Goal: Task Accomplishment & Management: Use online tool/utility

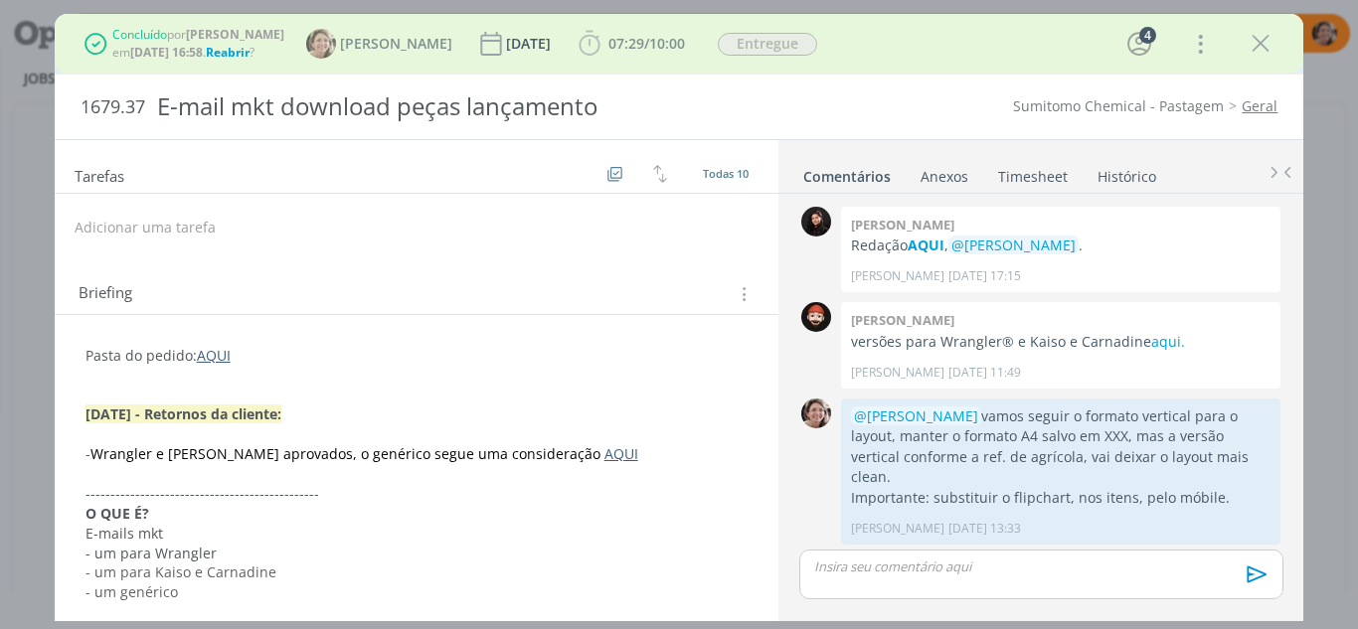
scroll to position [889, 0]
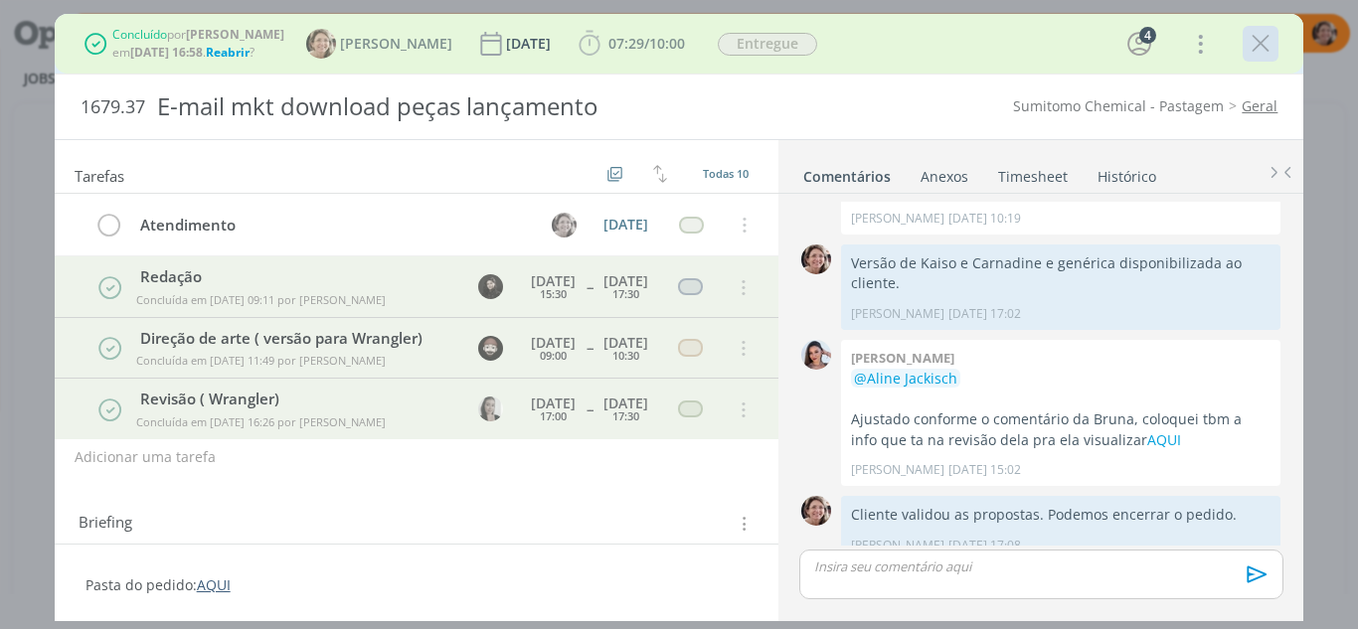
click at [1265, 42] on icon "dialog" at bounding box center [1261, 44] width 30 height 30
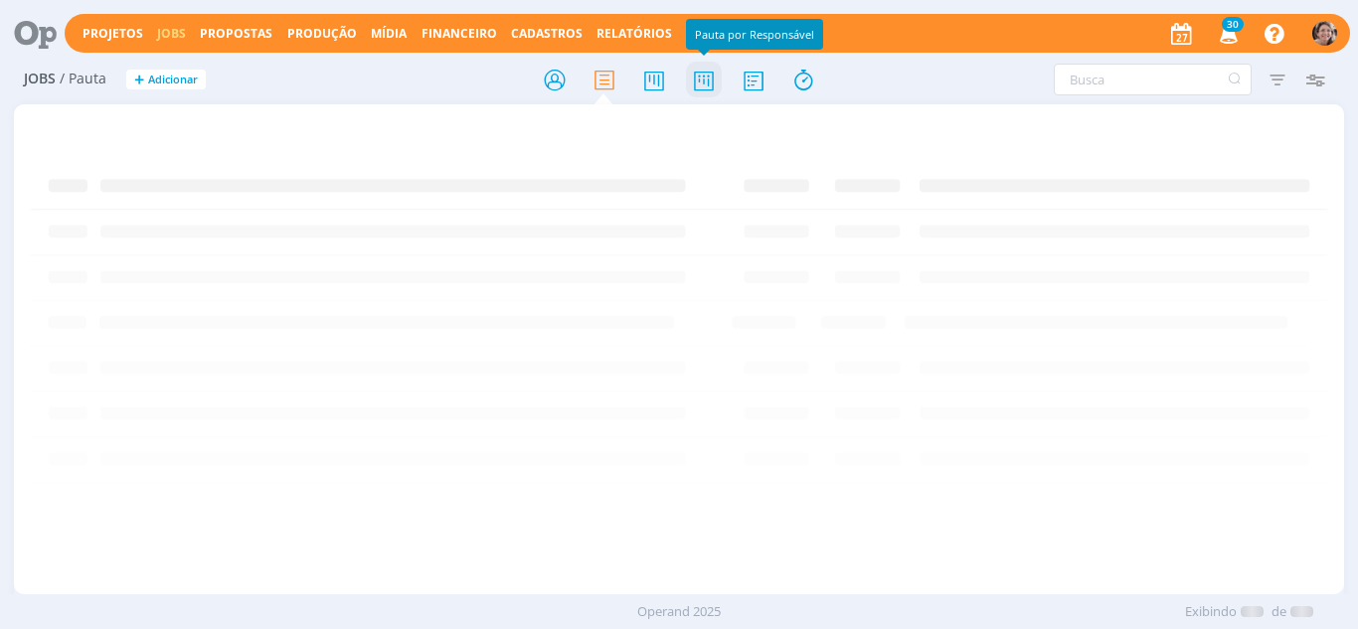
click at [708, 80] on icon at bounding box center [704, 80] width 36 height 39
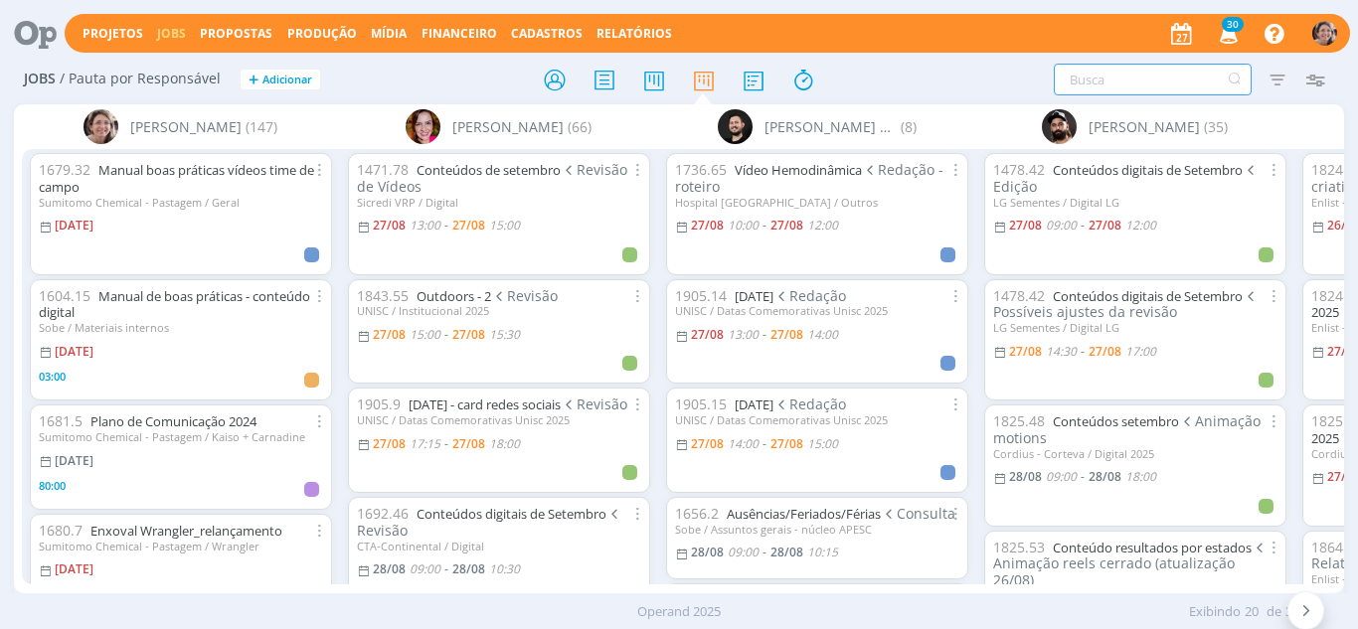
click at [1141, 90] on input "text" at bounding box center [1153, 80] width 198 height 32
type input "entregável"
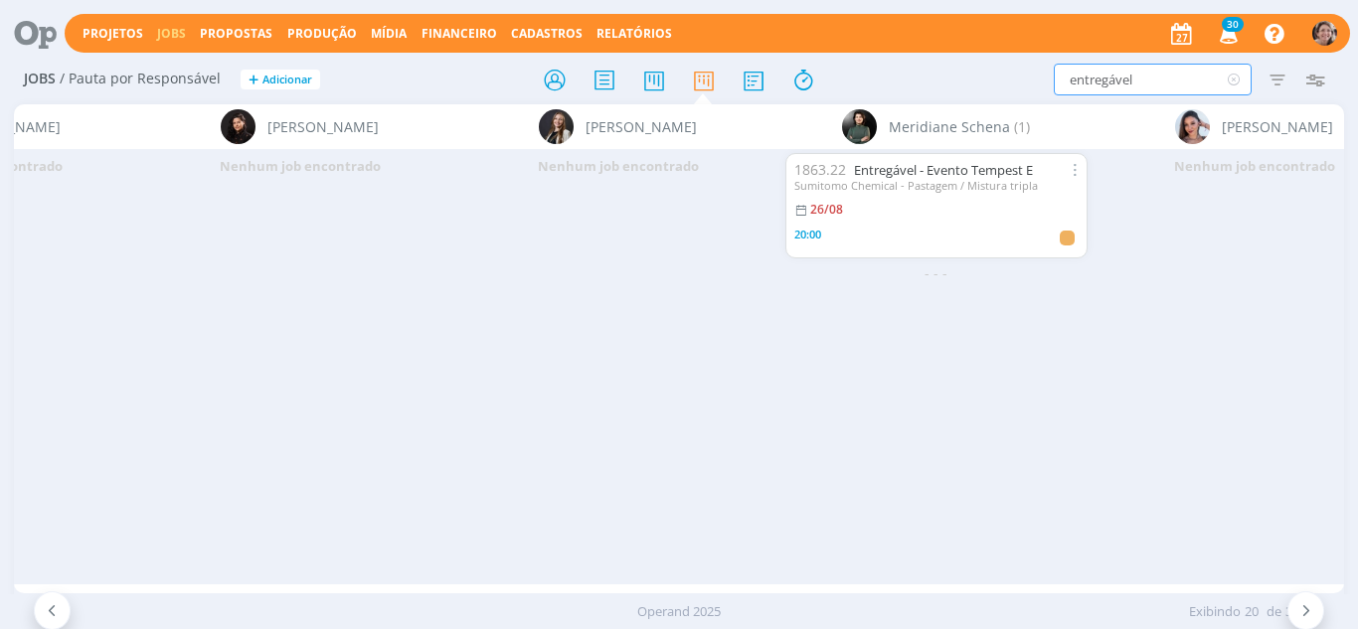
scroll to position [0, 3054]
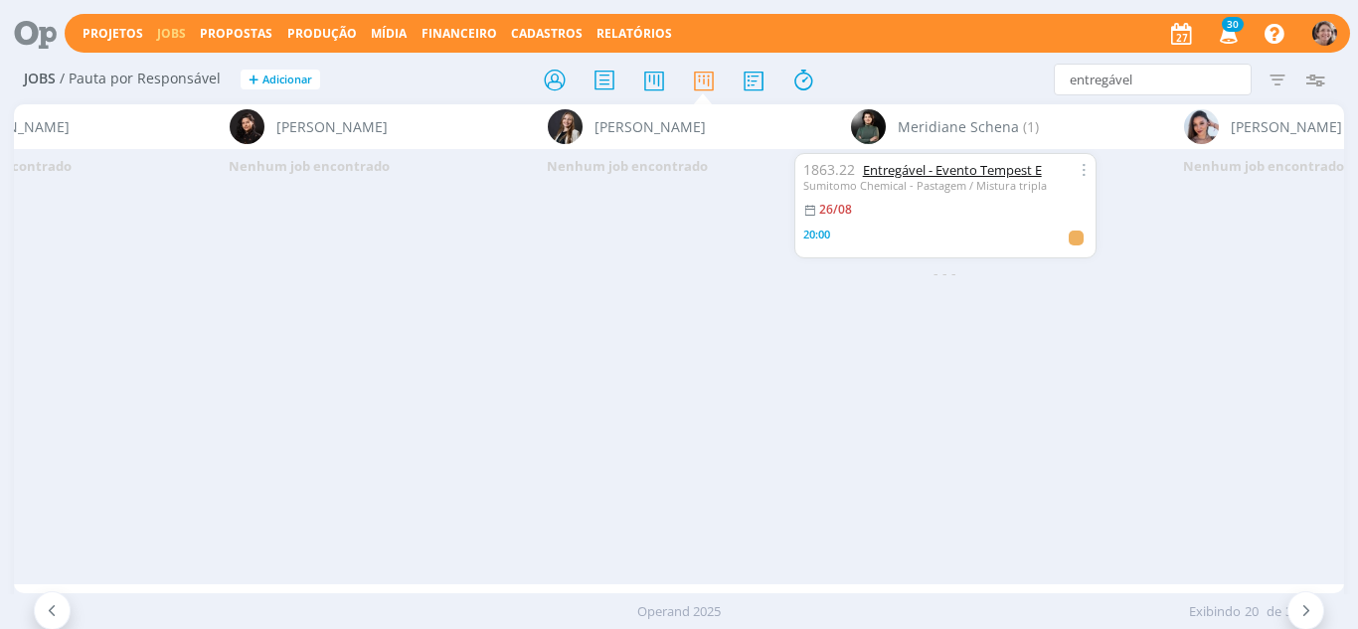
click at [941, 170] on link "Entregável - Evento Tempest E" at bounding box center [952, 170] width 179 height 18
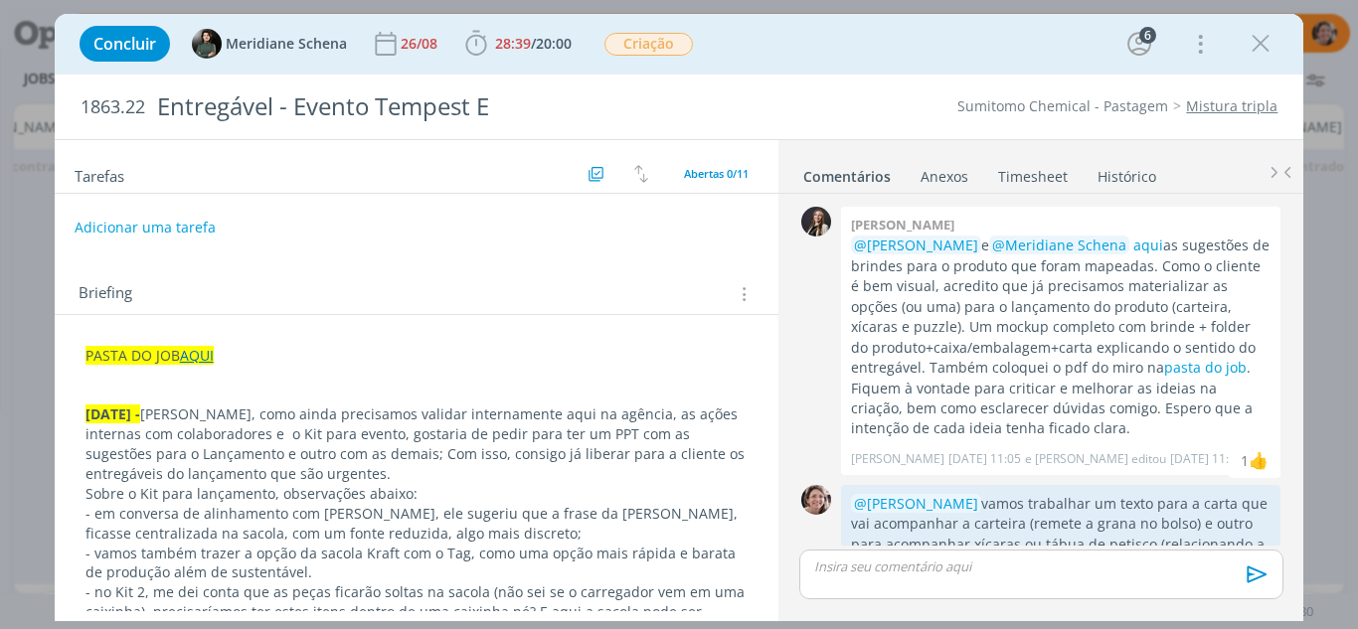
scroll to position [1065, 0]
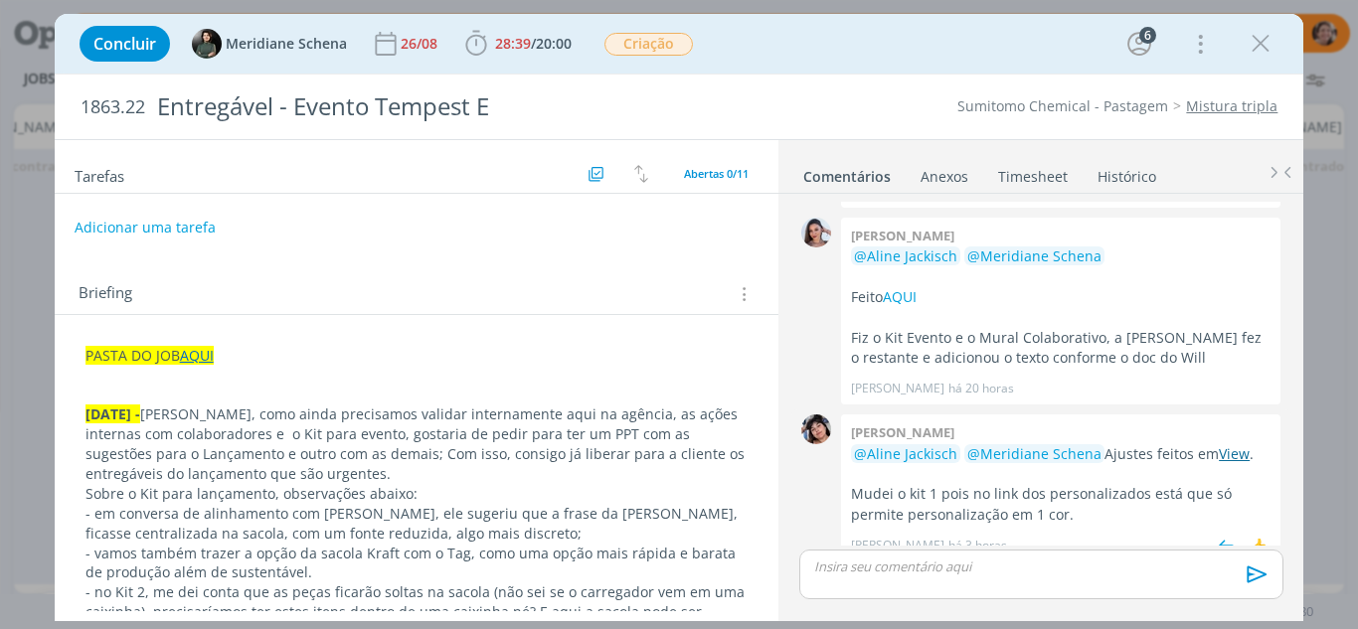
click at [1237, 444] on link "View" at bounding box center [1234, 453] width 31 height 19
click at [476, 48] on icon "dialog" at bounding box center [476, 44] width 30 height 30
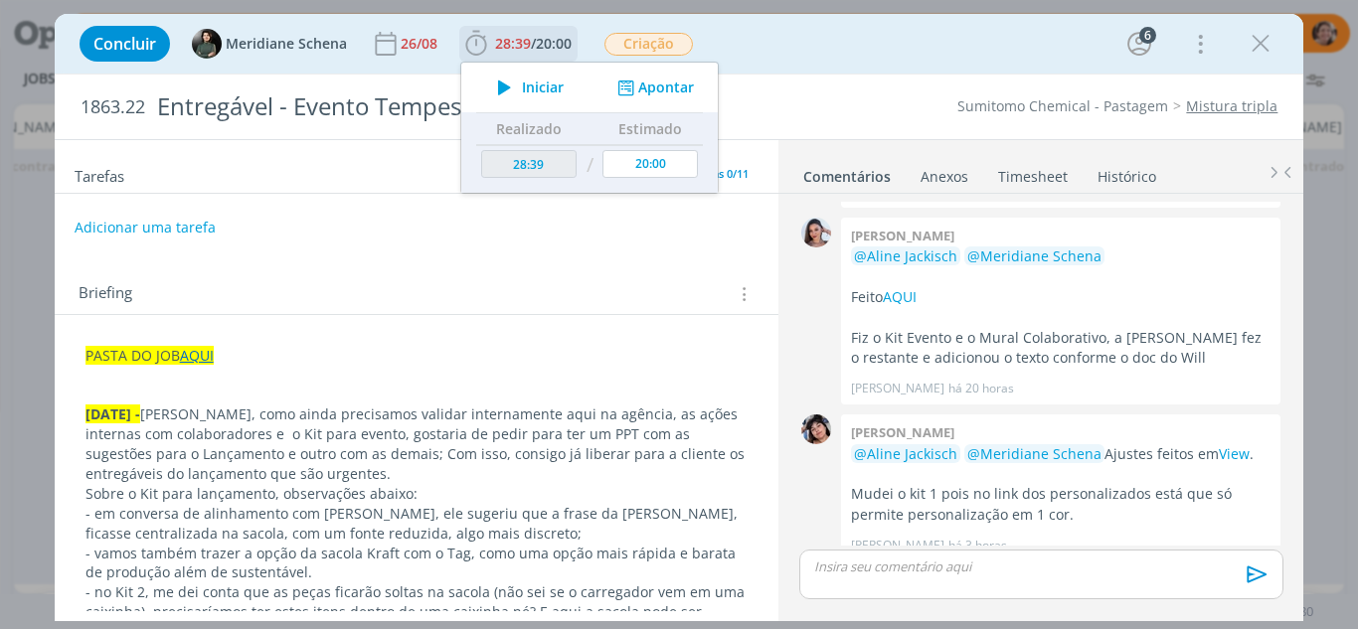
click at [539, 83] on span "Iniciar" at bounding box center [543, 88] width 42 height 14
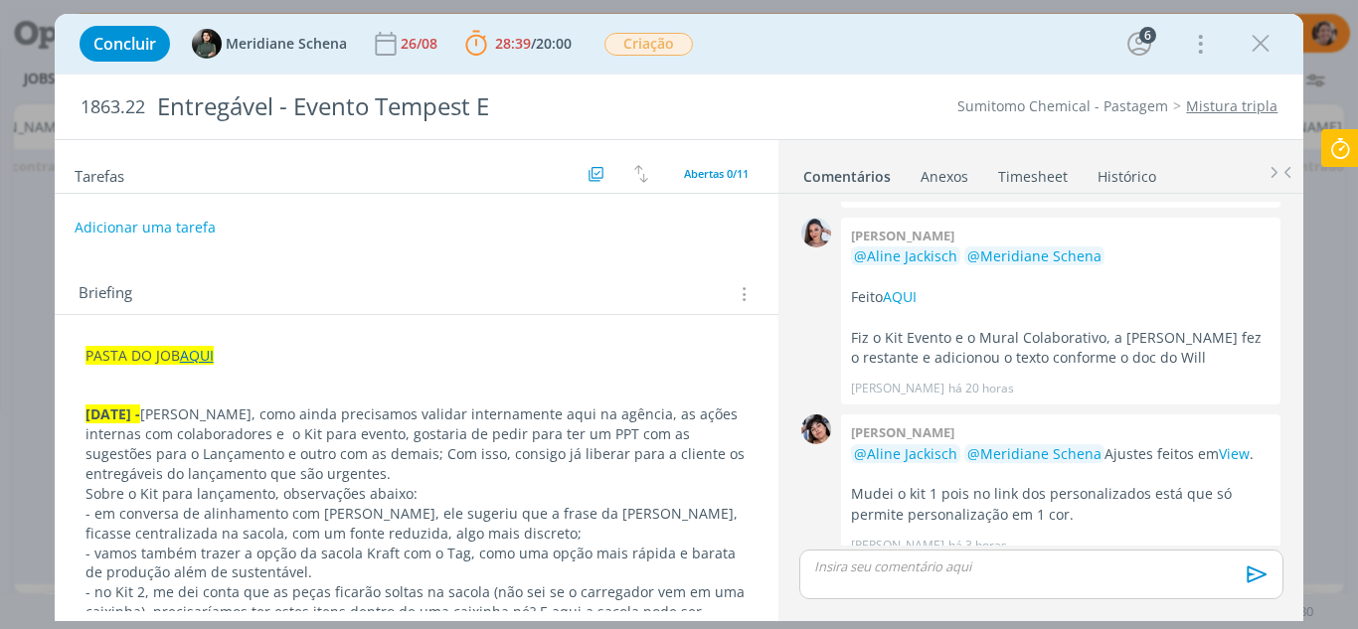
click at [930, 580] on div "dialog" at bounding box center [1040, 575] width 483 height 50
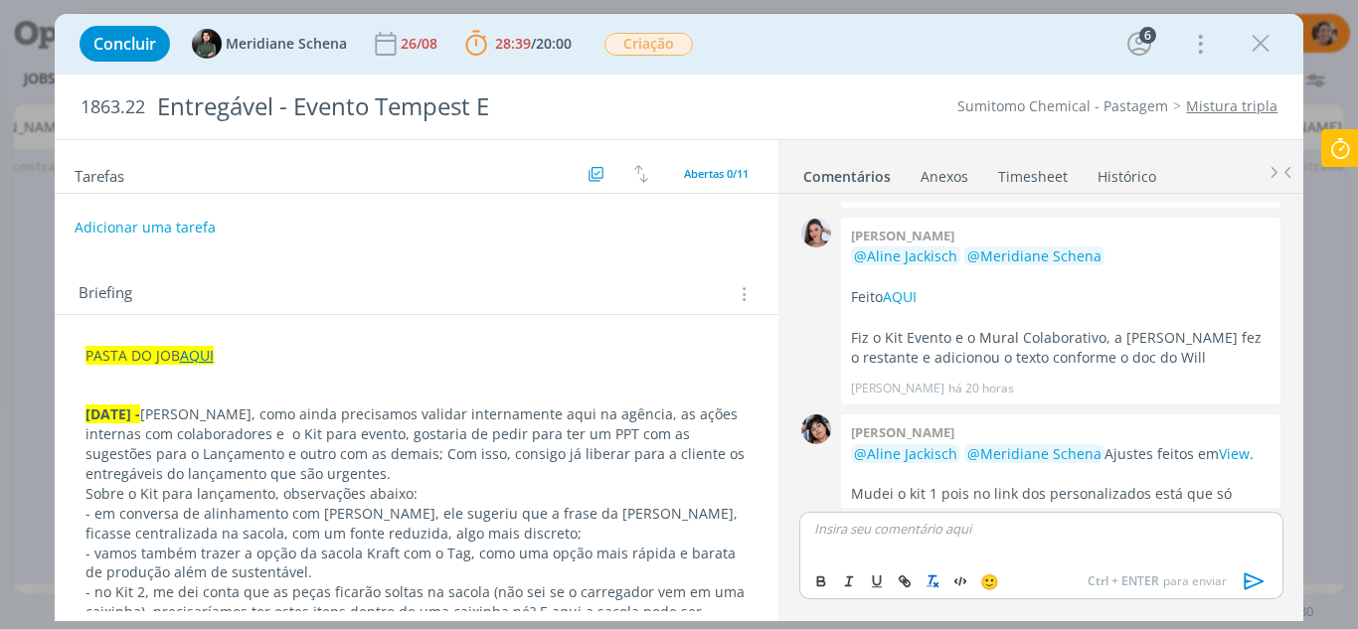
scroll to position [1103, 0]
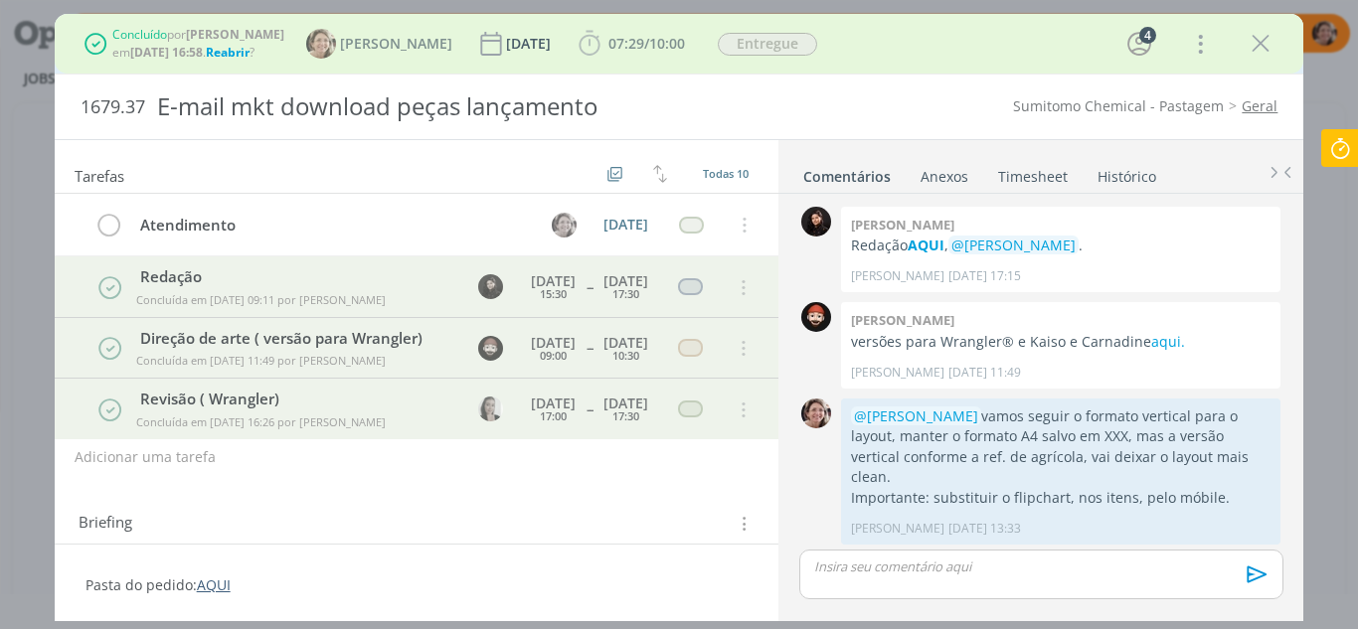
scroll to position [889, 0]
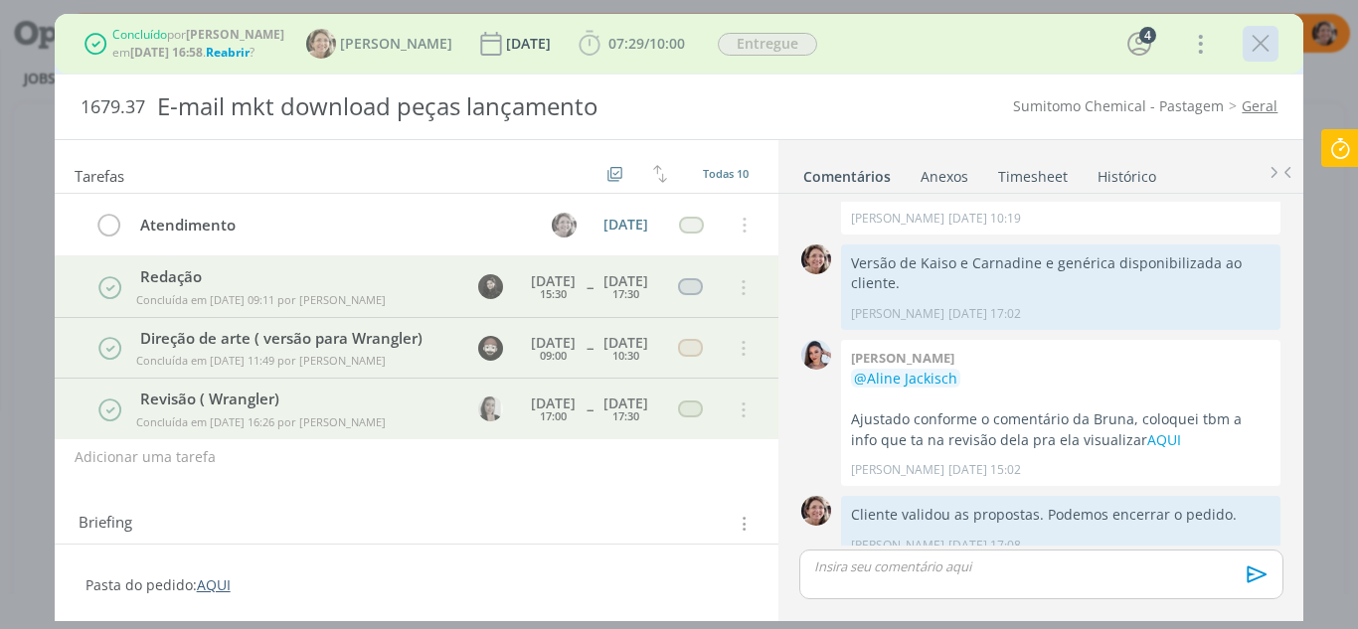
click at [1263, 41] on icon "dialog" at bounding box center [1261, 44] width 30 height 30
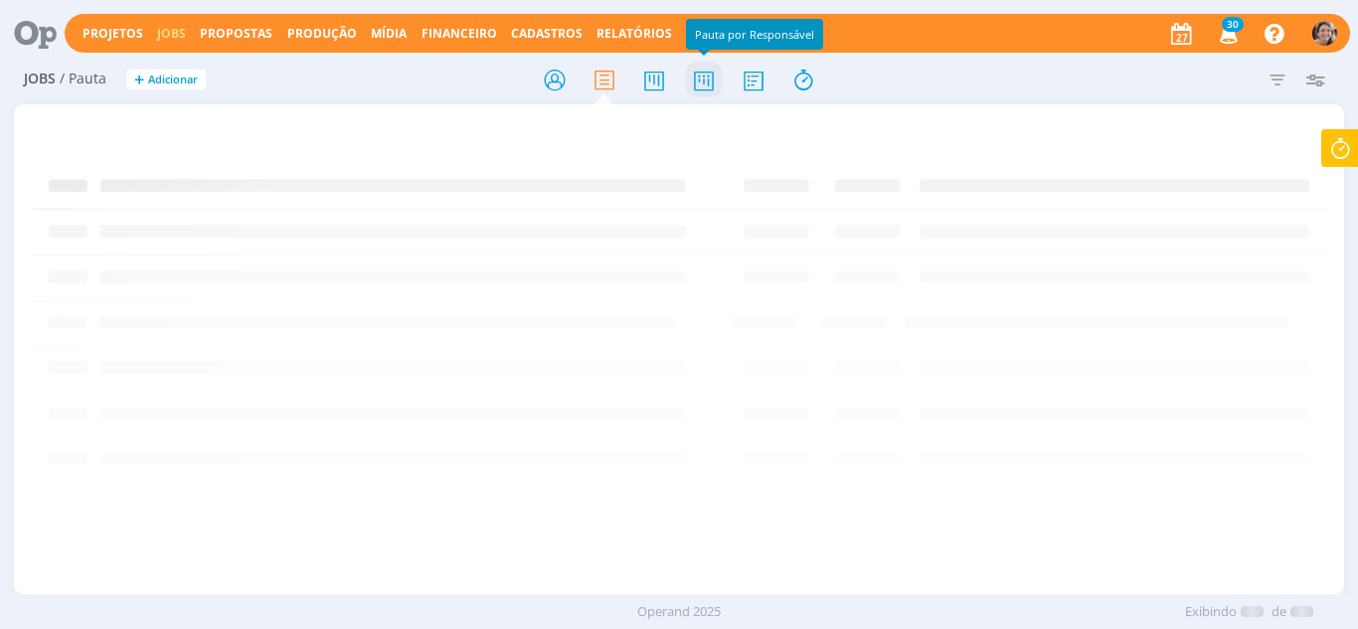
click at [715, 88] on icon at bounding box center [704, 80] width 36 height 39
click at [1160, 86] on input "text" at bounding box center [1153, 80] width 198 height 32
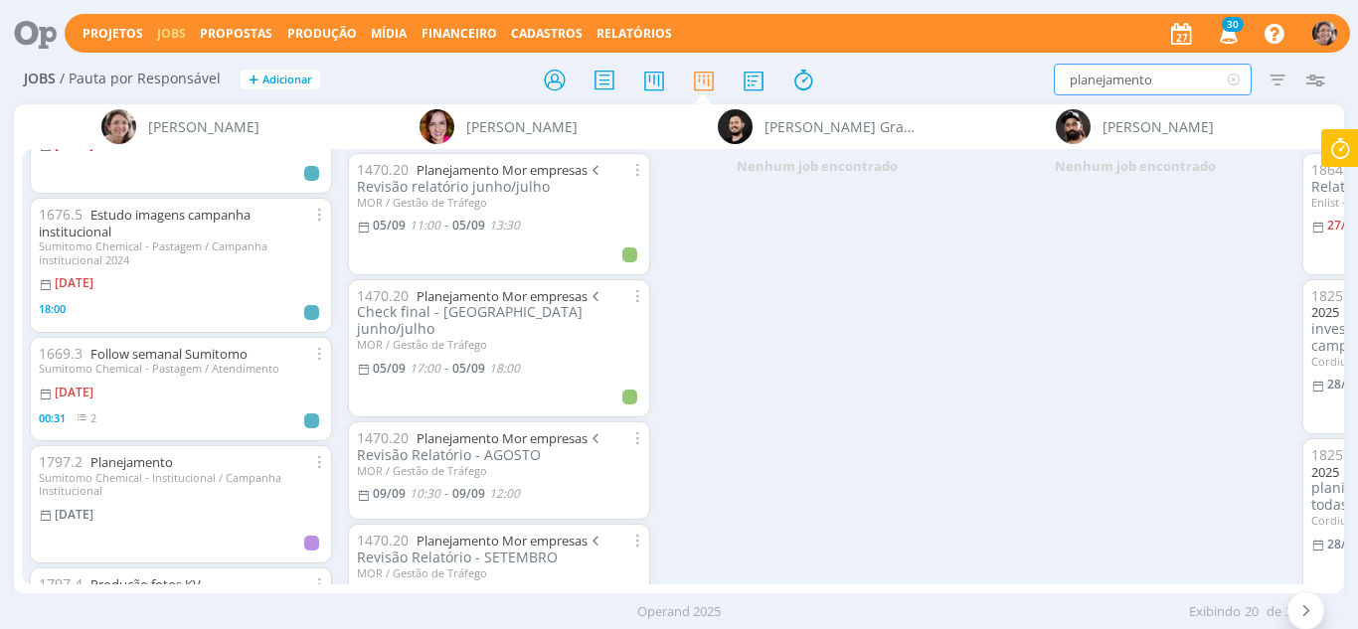
scroll to position [99, 0]
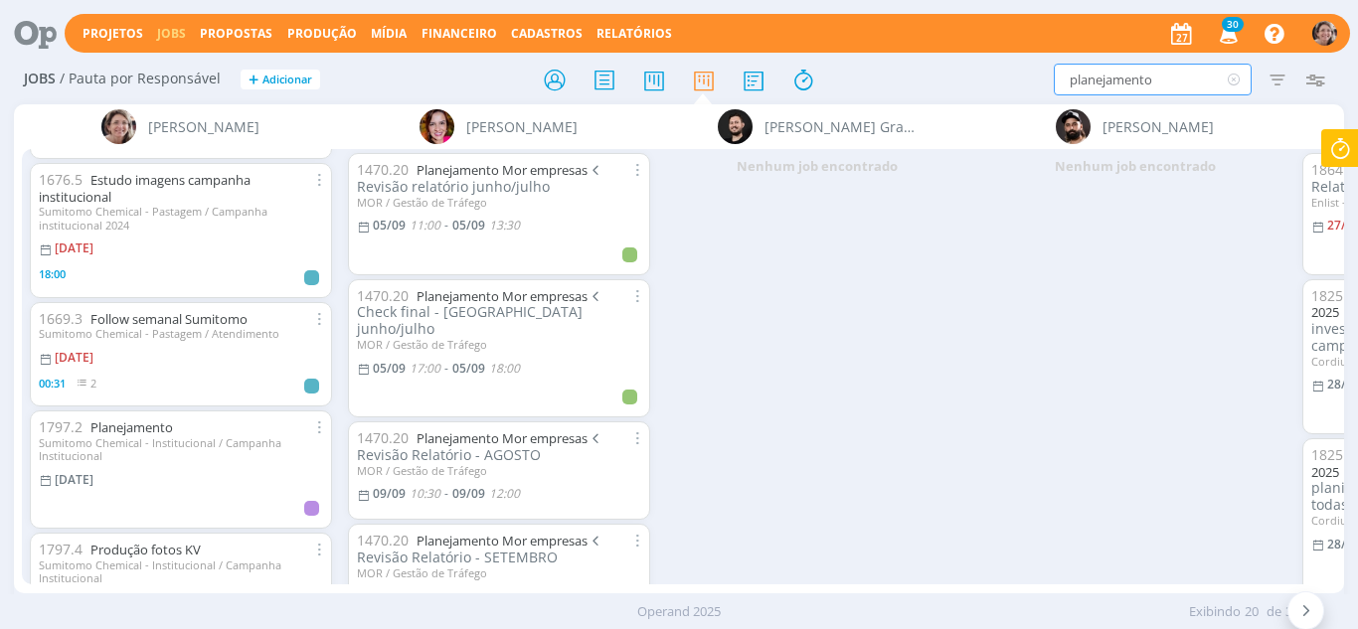
drag, startPoint x: 1172, startPoint y: 83, endPoint x: 979, endPoint y: 69, distance: 193.4
click at [979, 69] on div "planejamento Filtrar Filtrar Limpar planejamento Tipo Jobs e Tarefas Data Perso…" at bounding box center [1123, 80] width 424 height 32
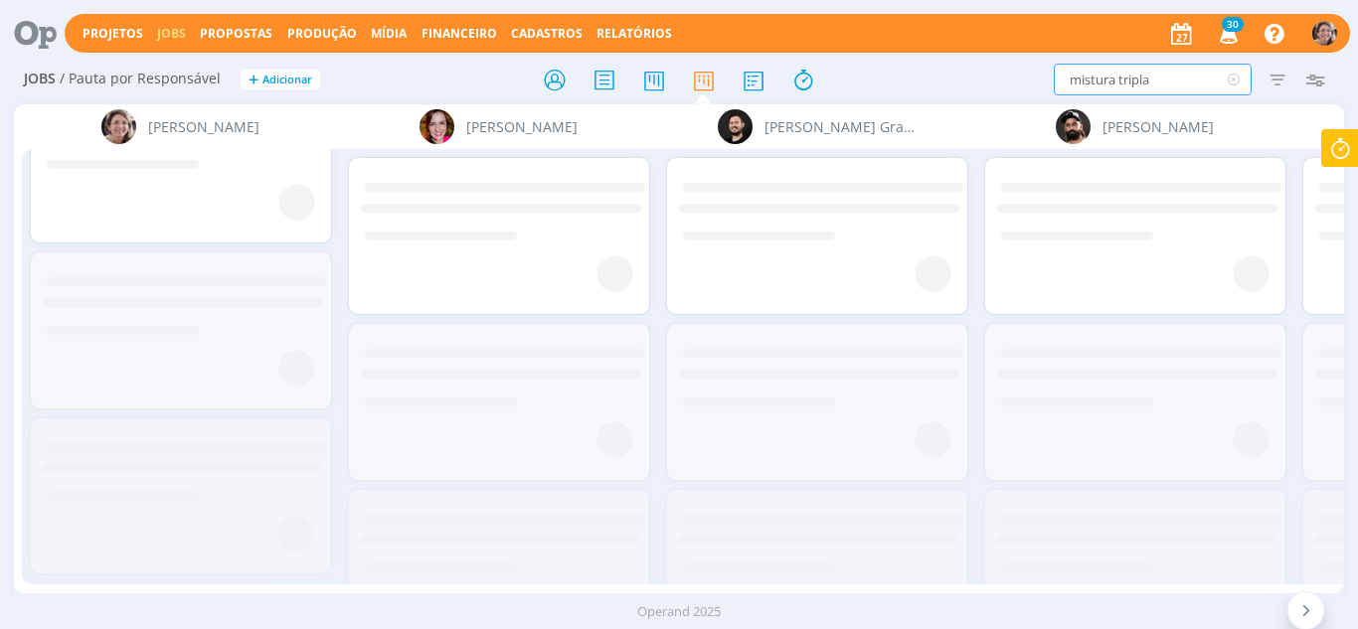
scroll to position [0, 0]
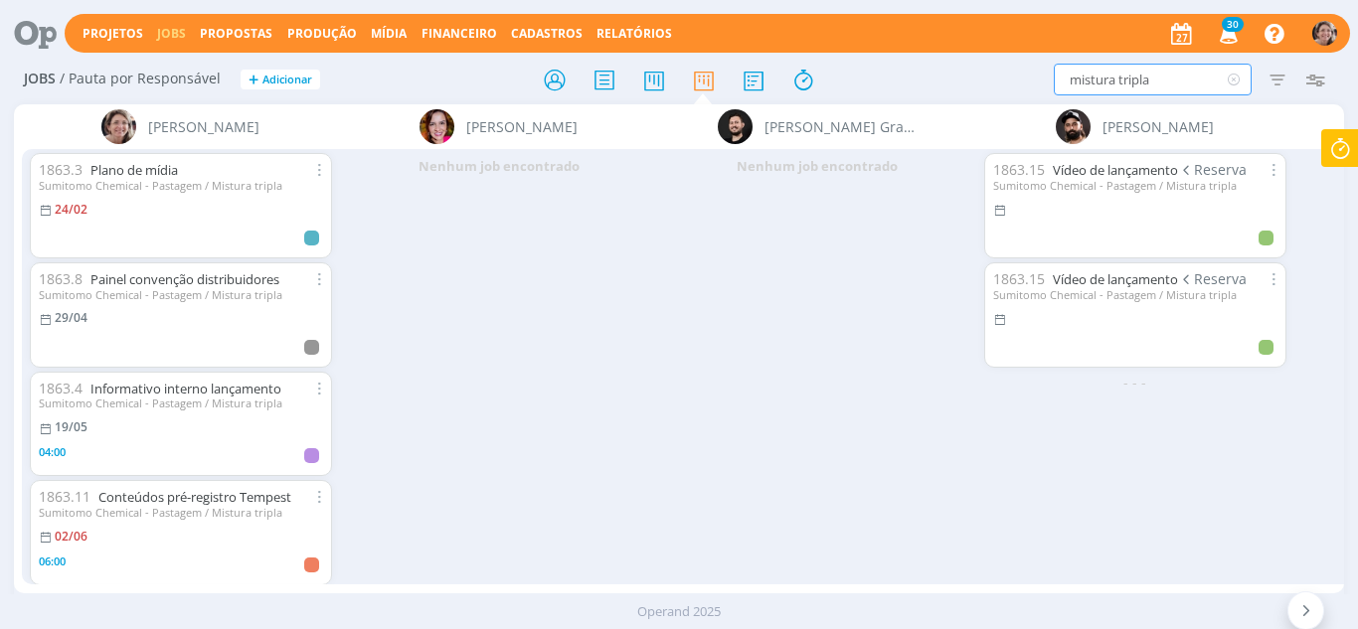
type input "mistura tripla"
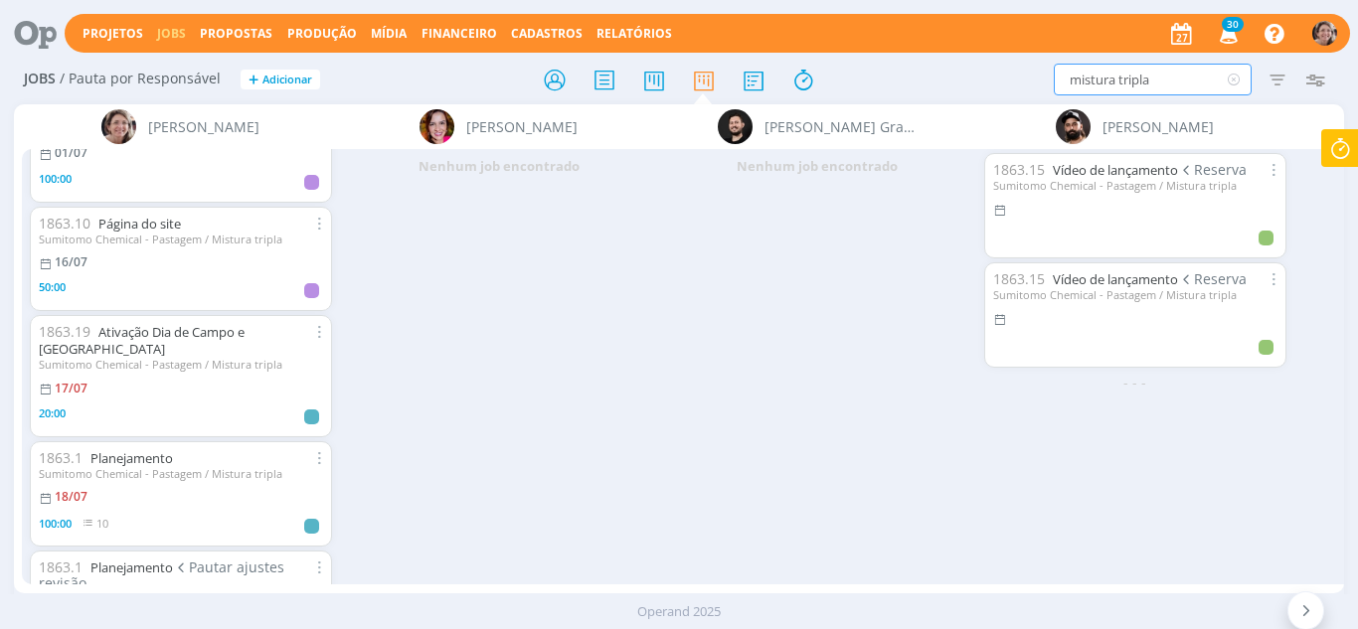
scroll to position [497, 0]
drag, startPoint x: 1164, startPoint y: 78, endPoint x: 1023, endPoint y: 84, distance: 141.3
click at [1022, 86] on div "mistura tripla Filtrar Filtrar Limpar mistura tripla Tipo Jobs e Tarefas Data P…" at bounding box center [1123, 80] width 424 height 32
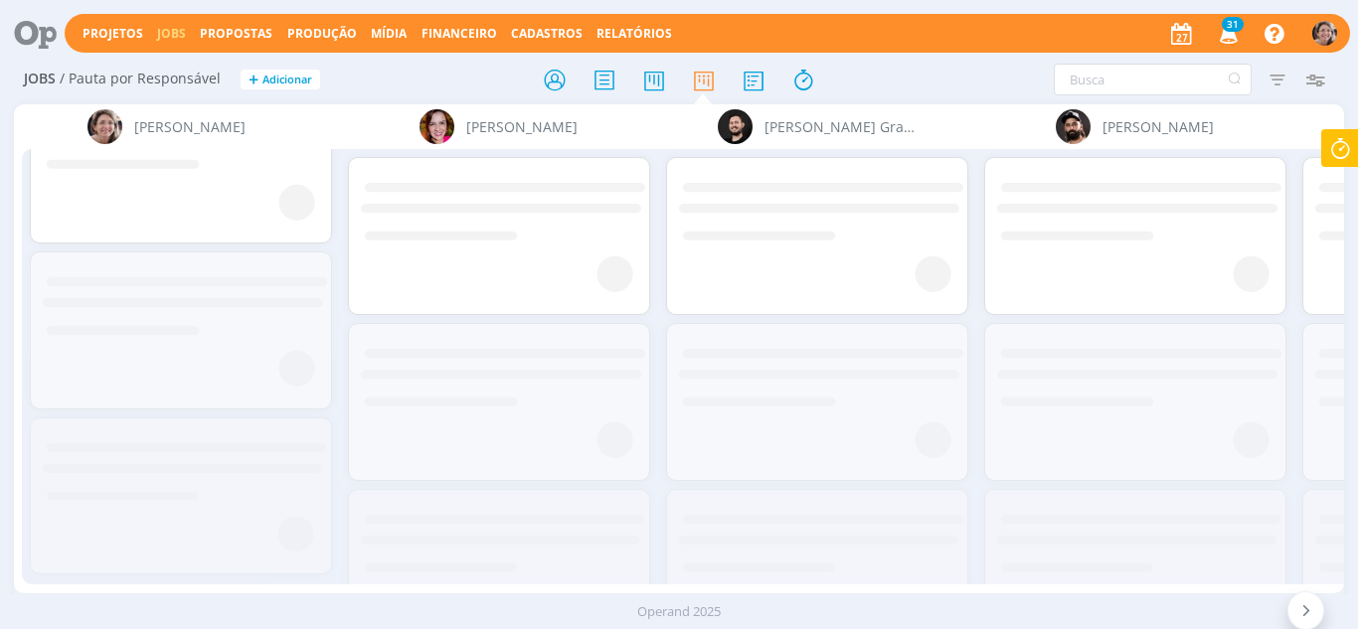
scroll to position [0, 0]
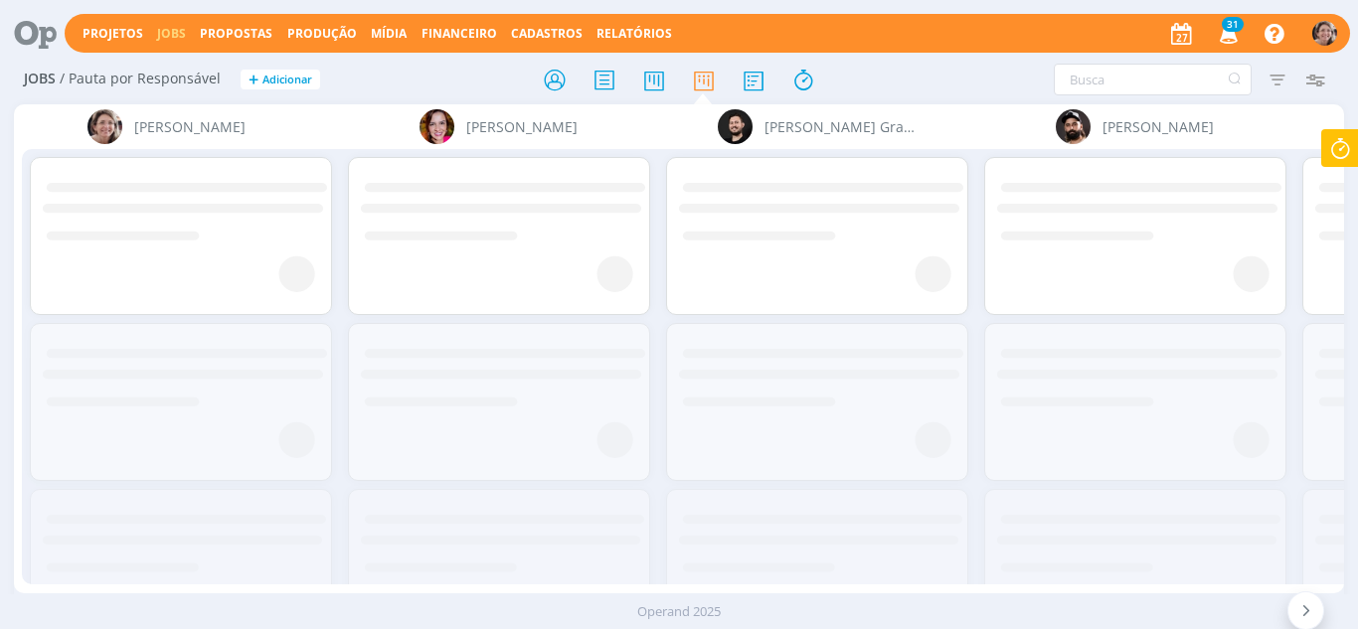
click at [1348, 160] on icon at bounding box center [1340, 148] width 36 height 39
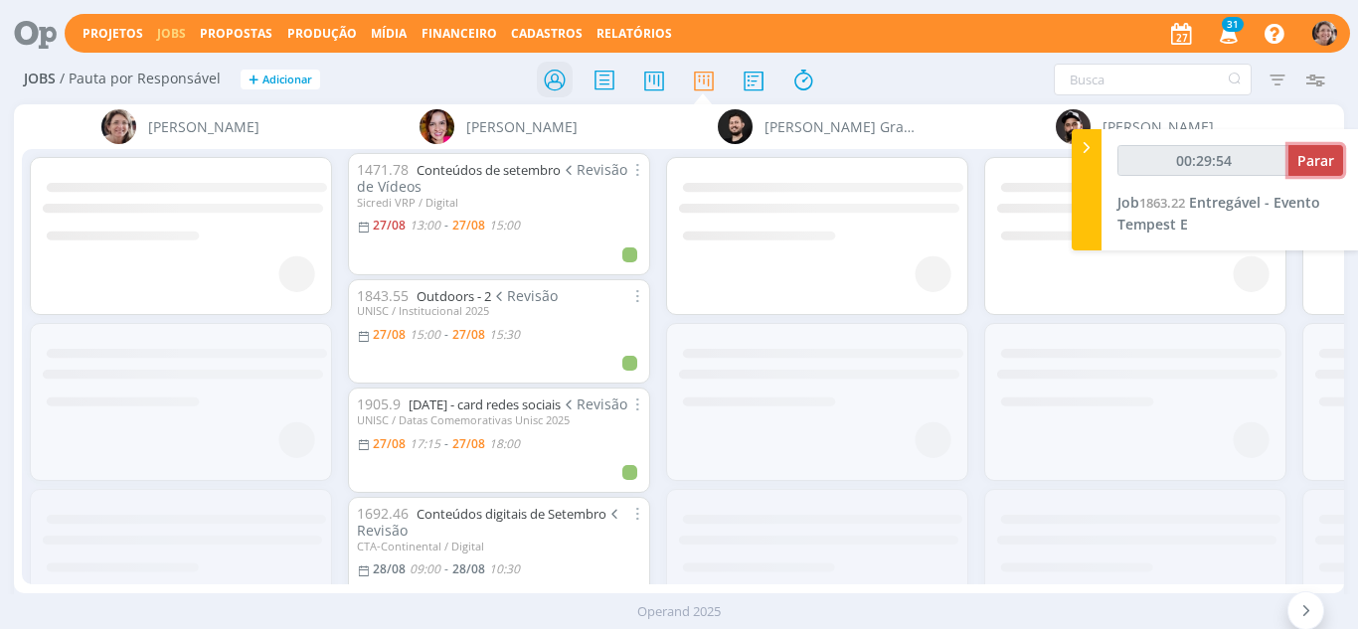
click at [1326, 160] on span "Parar" at bounding box center [1316, 160] width 37 height 19
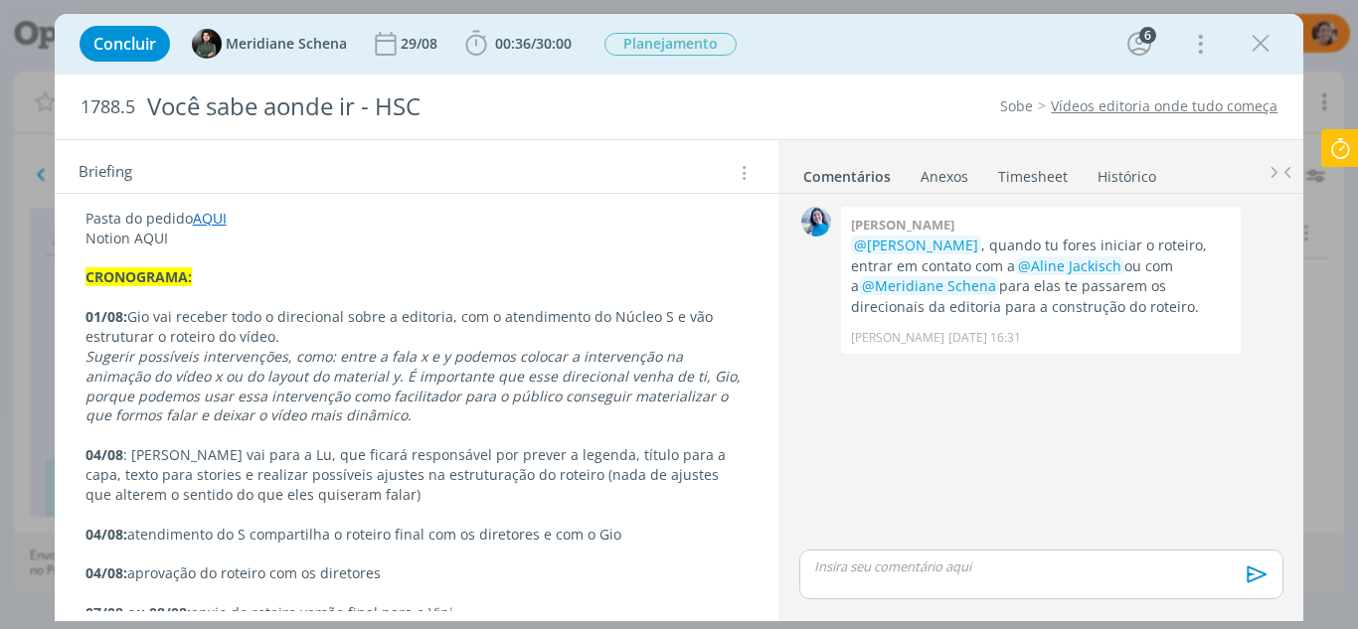
scroll to position [398, 0]
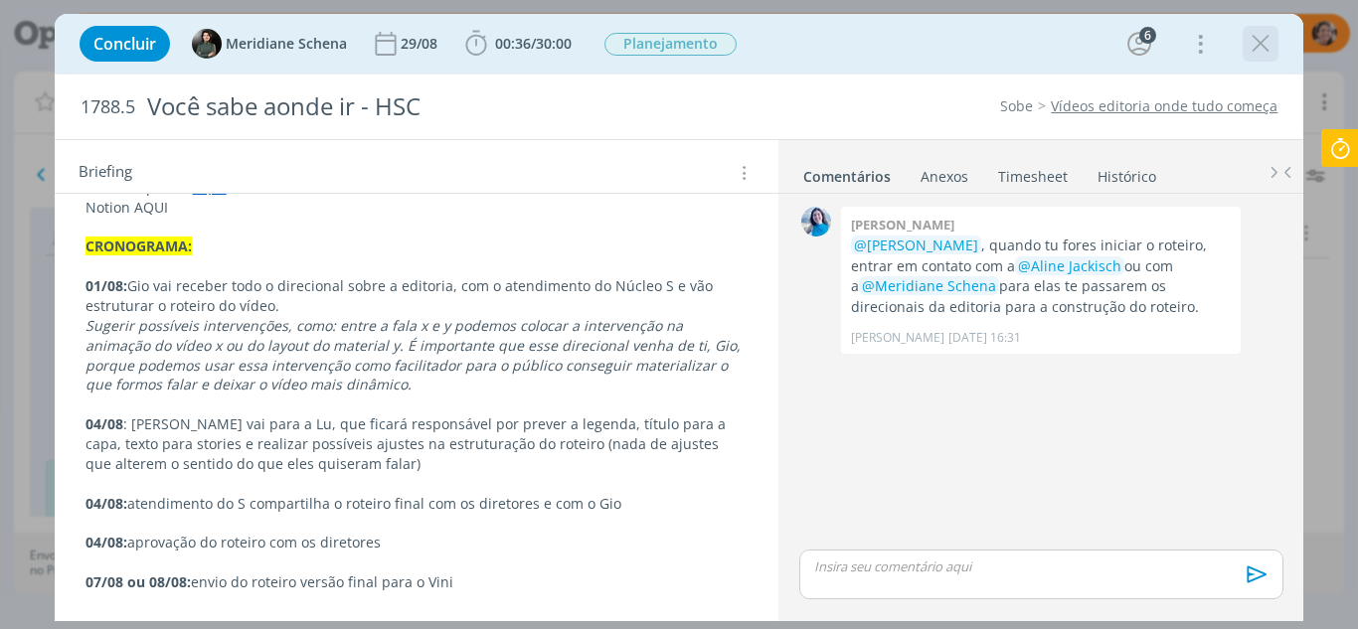
click at [1259, 33] on icon "dialog" at bounding box center [1261, 44] width 30 height 30
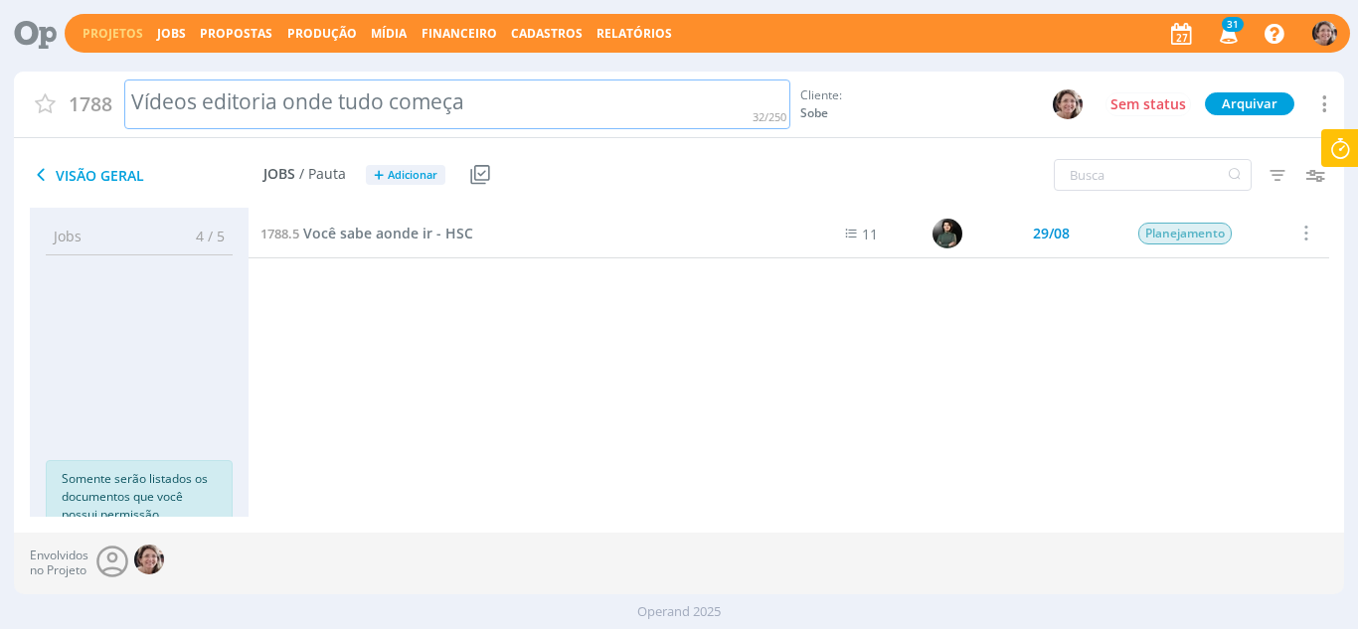
click at [310, 106] on div "Vídeos editoria onde tudo começa" at bounding box center [456, 105] width 665 height 51
click at [76, 171] on span "Visão Geral" at bounding box center [147, 175] width 234 height 24
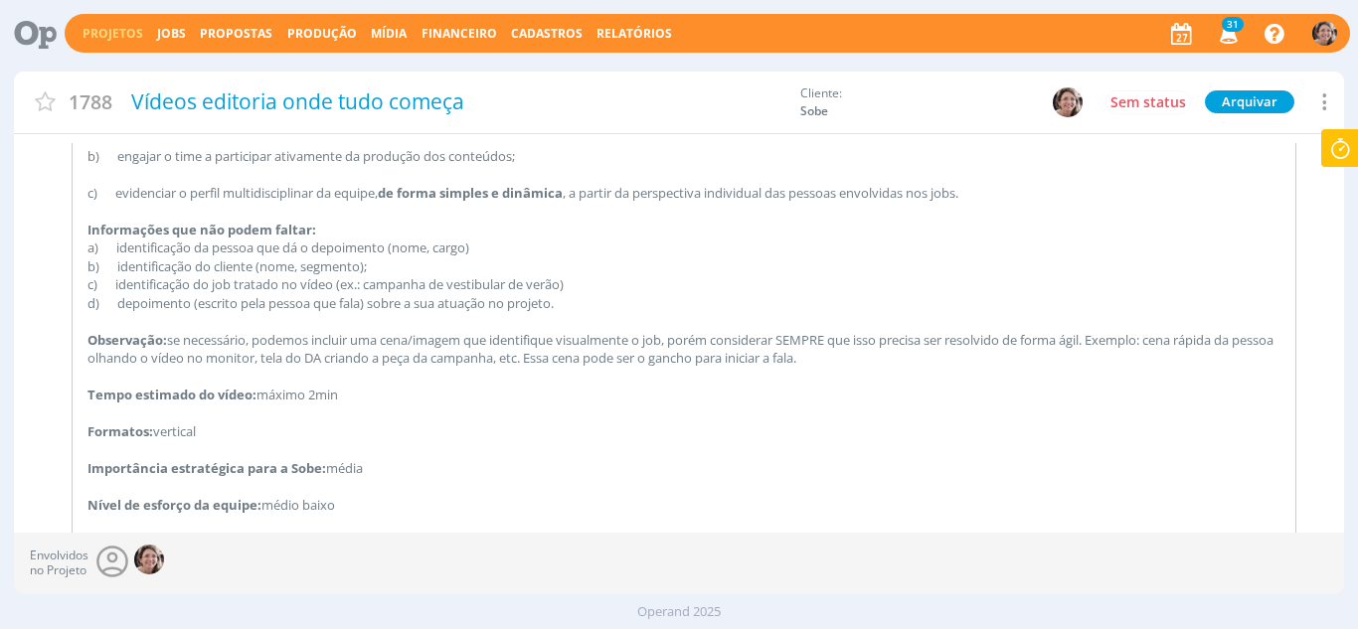
scroll to position [696, 0]
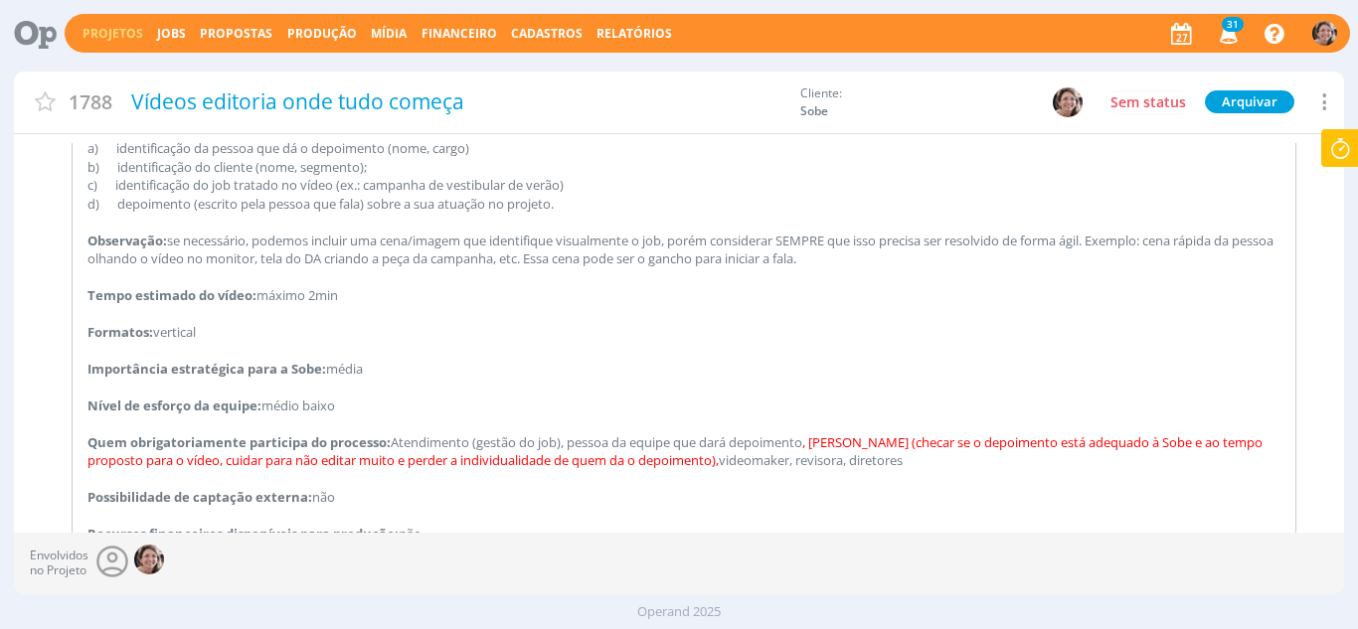
type input "0,00"
